Goal: Task Accomplishment & Management: Manage account settings

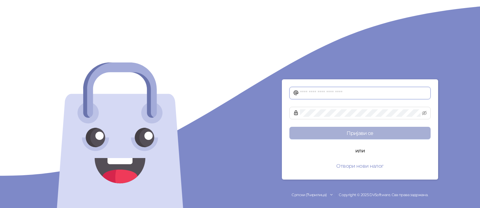
type input "**********"
click at [355, 131] on button "Пријави се" at bounding box center [360, 133] width 141 height 13
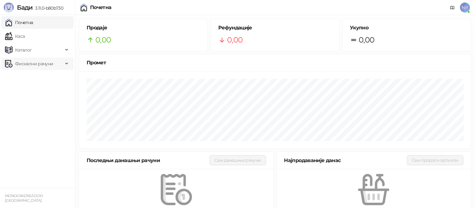
click at [25, 62] on span "Фискални рачуни" at bounding box center [34, 64] width 38 height 13
click at [38, 78] on link "Издати рачуни" at bounding box center [29, 77] width 42 height 13
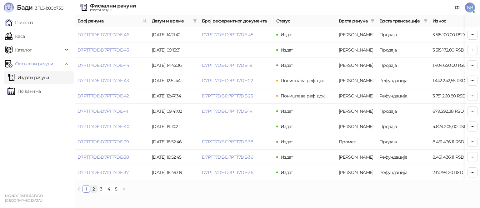
click at [94, 193] on link "2" at bounding box center [93, 189] width 7 height 7
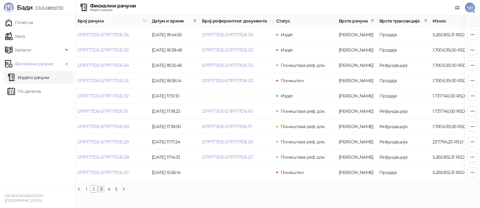
click at [101, 193] on link "3" at bounding box center [101, 189] width 7 height 7
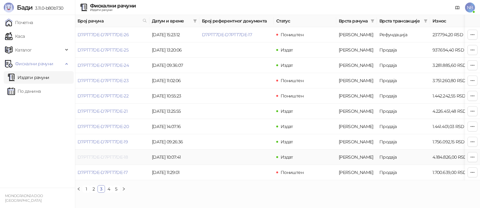
click at [107, 158] on link "D7PTT7DE-D7PTT7DE-18" at bounding box center [103, 157] width 50 height 6
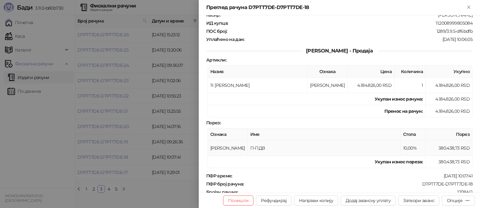
scroll to position [94, 0]
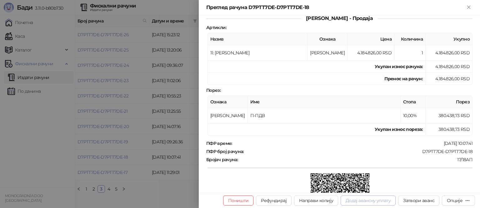
click at [375, 201] on button "Додај авансну уплату" at bounding box center [368, 201] width 55 height 10
type input "**********"
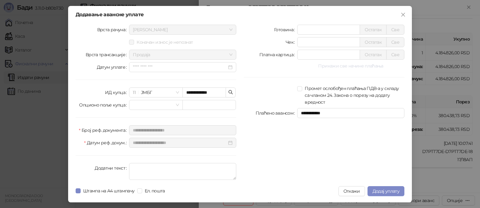
click at [335, 66] on button "Прикажи све начине плаћања" at bounding box center [350, 66] width 107 height 8
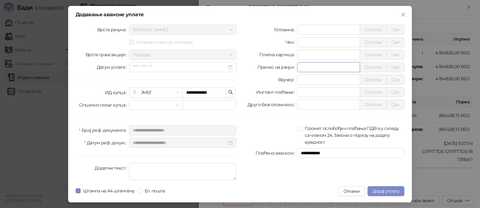
click at [309, 68] on input "*" at bounding box center [329, 67] width 62 height 9
type input "*******"
click at [178, 167] on textarea "Додатни текст" at bounding box center [182, 171] width 107 height 17
drag, startPoint x: 178, startPoint y: 167, endPoint x: 176, endPoint y: 173, distance: 6.1
click at [178, 171] on textarea "*********" at bounding box center [182, 171] width 107 height 17
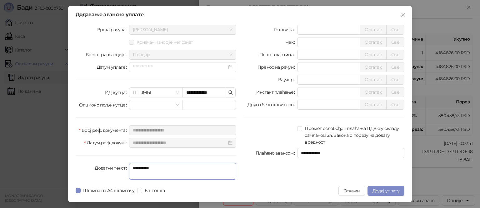
type textarea "*********"
click at [379, 191] on span "Додај уплату" at bounding box center [386, 191] width 27 height 6
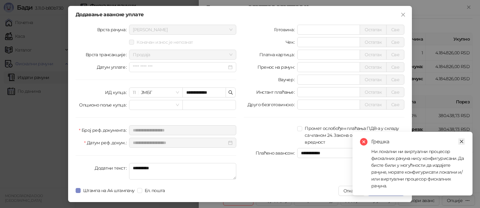
click at [460, 139] on icon "close" at bounding box center [462, 141] width 4 height 4
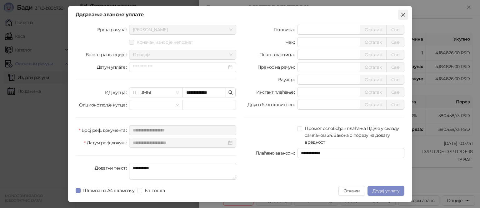
click at [405, 12] on icon "close" at bounding box center [403, 14] width 5 height 5
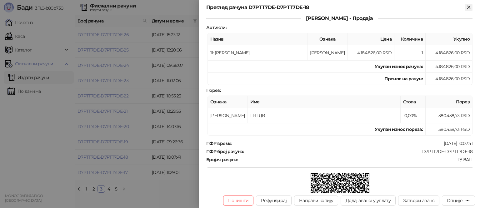
click at [471, 7] on icon "Close" at bounding box center [469, 7] width 6 height 6
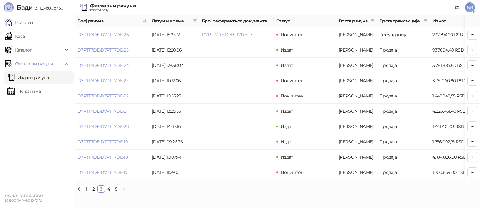
click at [468, 4] on span "NB" at bounding box center [470, 8] width 10 height 10
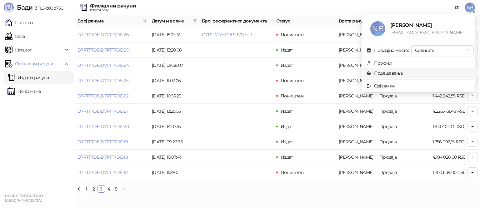
click at [384, 71] on link "Подешавања" at bounding box center [385, 73] width 36 height 6
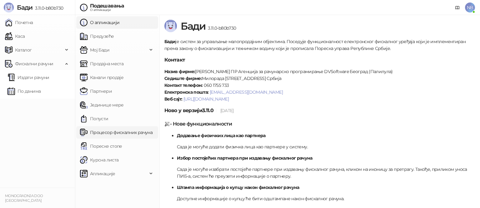
click at [107, 134] on link "Процесор фискалних рачуна" at bounding box center [116, 132] width 73 height 13
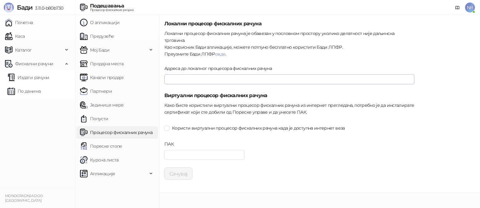
type input "**********"
click at [184, 74] on input "Адреса до локалног процесора фискалних рачуна" at bounding box center [289, 79] width 250 height 10
type input "*"
type input "**********"
click at [181, 168] on button "Сачувај" at bounding box center [178, 174] width 28 height 13
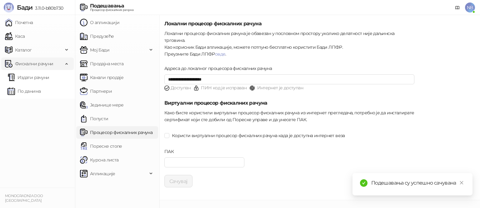
click at [29, 59] on span "Фискални рачуни" at bounding box center [34, 64] width 38 height 13
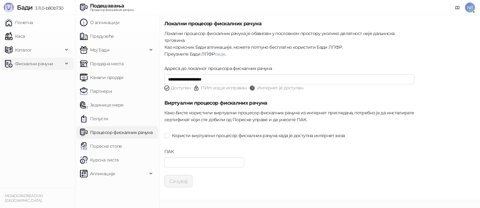
click at [48, 60] on span "Фискални рачуни" at bounding box center [34, 64] width 38 height 13
click at [30, 78] on link "Издати рачуни" at bounding box center [29, 77] width 42 height 13
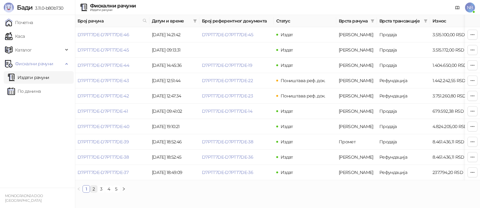
click at [93, 193] on link "2" at bounding box center [93, 189] width 7 height 7
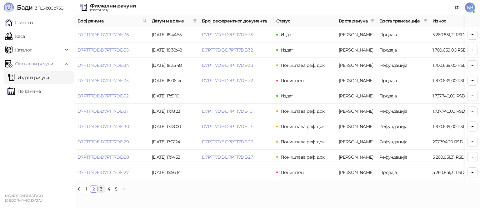
click at [101, 193] on link "3" at bounding box center [101, 189] width 7 height 7
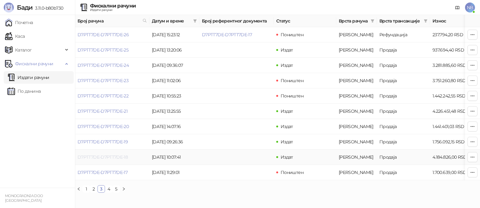
click at [105, 157] on link "D7PTT7DE-D7PTT7DE-18" at bounding box center [103, 157] width 50 height 6
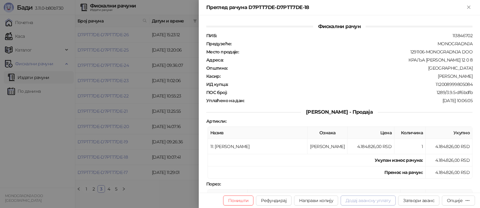
click at [358, 198] on button "Додај авансну уплату" at bounding box center [368, 201] width 55 height 10
type input "**********"
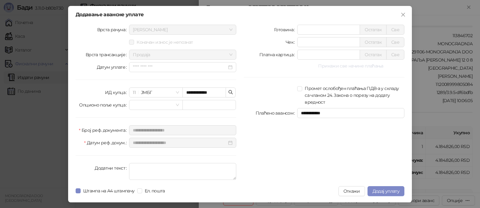
click at [324, 68] on button "Прикажи све начине плаћања" at bounding box center [350, 66] width 107 height 8
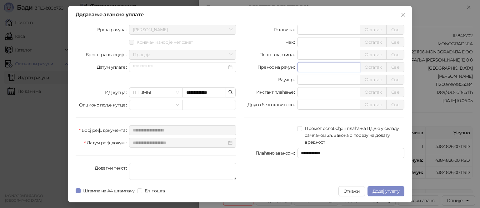
drag, startPoint x: 307, startPoint y: 67, endPoint x: 291, endPoint y: 67, distance: 15.3
click at [291, 67] on div "Пренос на рачун * Остатак Све" at bounding box center [324, 67] width 161 height 10
type input "*******"
click at [157, 169] on textarea "Додатни текст" at bounding box center [182, 171] width 107 height 17
type textarea "*"
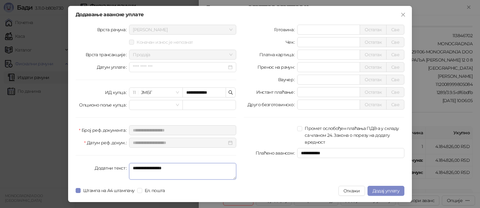
type textarea "**********"
click at [390, 193] on span "Додај уплату" at bounding box center [386, 191] width 27 height 6
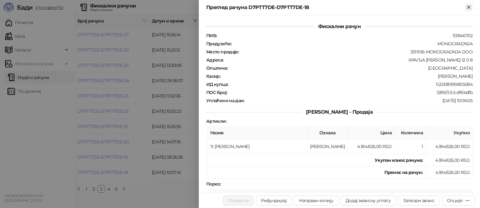
click at [467, 6] on icon "Close" at bounding box center [469, 7] width 6 height 6
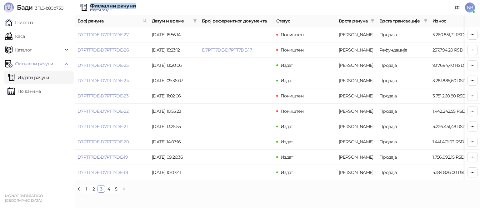
drag, startPoint x: 91, startPoint y: 6, endPoint x: 138, endPoint y: 5, distance: 47.5
click at [138, 5] on div "Фискални рачуни Издати рачуни NB" at bounding box center [240, 7] width 470 height 15
drag, startPoint x: 137, startPoint y: 5, endPoint x: 90, endPoint y: 6, distance: 46.9
click at [90, 6] on div "Фискални рачуни Издати рачуни NB" at bounding box center [240, 7] width 470 height 15
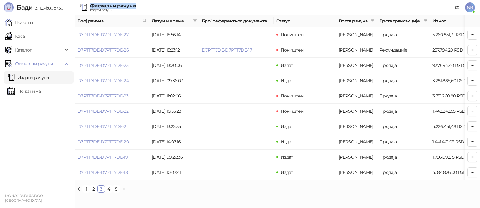
click at [149, 7] on div "Фискални рачуни Издати рачуни NB" at bounding box center [240, 7] width 470 height 15
